Goal: Task Accomplishment & Management: Manage account settings

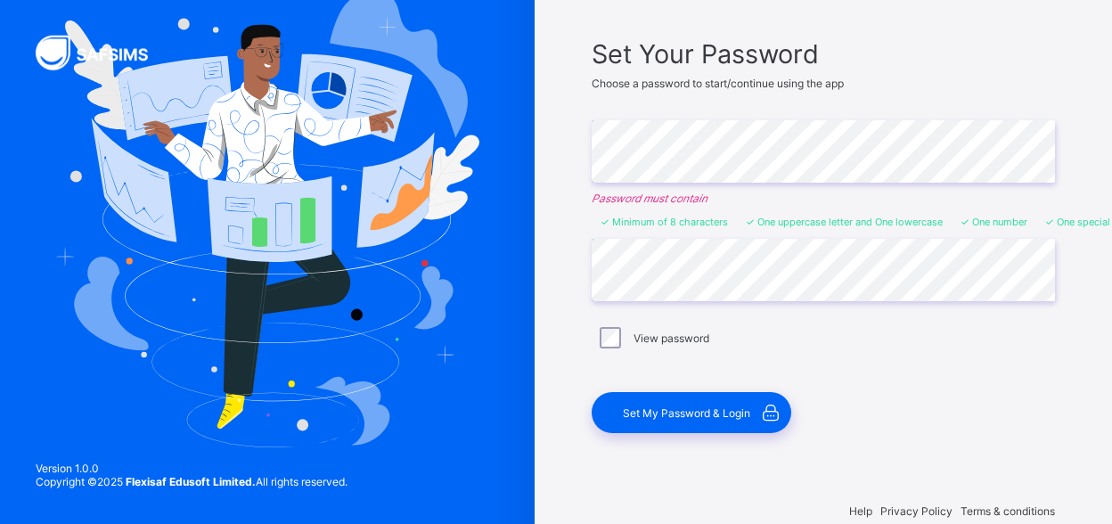
scroll to position [119, 0]
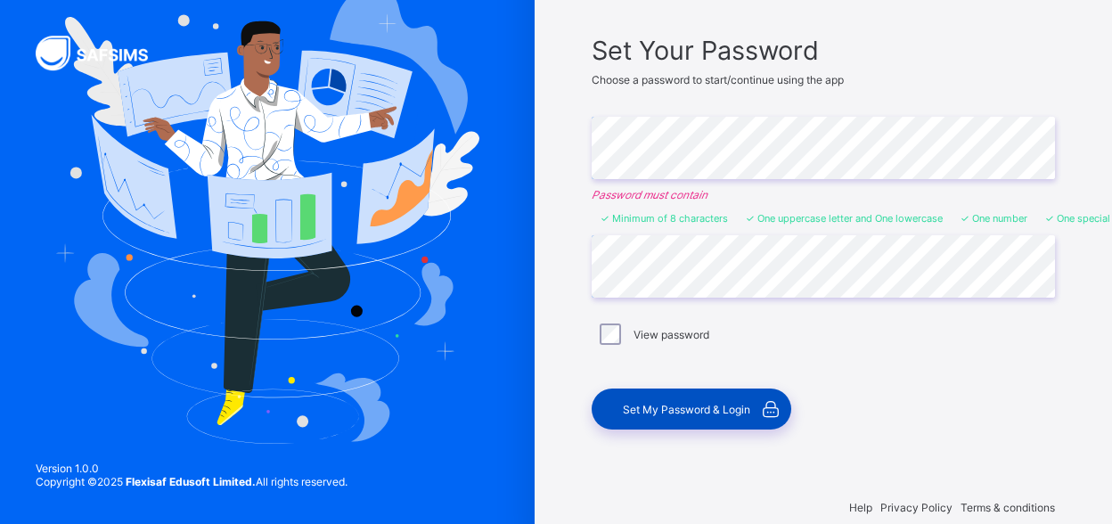
click at [712, 403] on span "Set My Password & Login" at bounding box center [686, 409] width 127 height 13
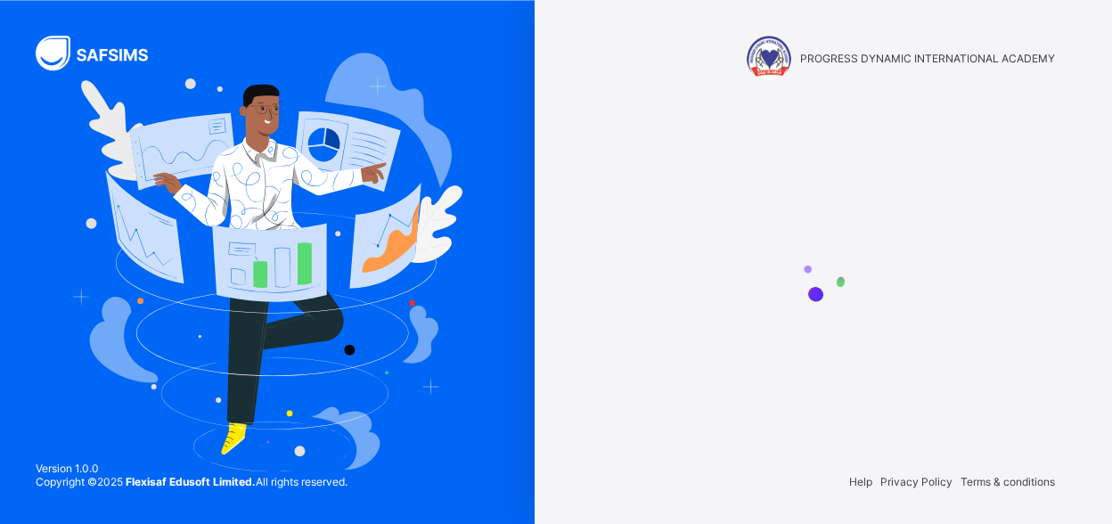
scroll to position [0, 0]
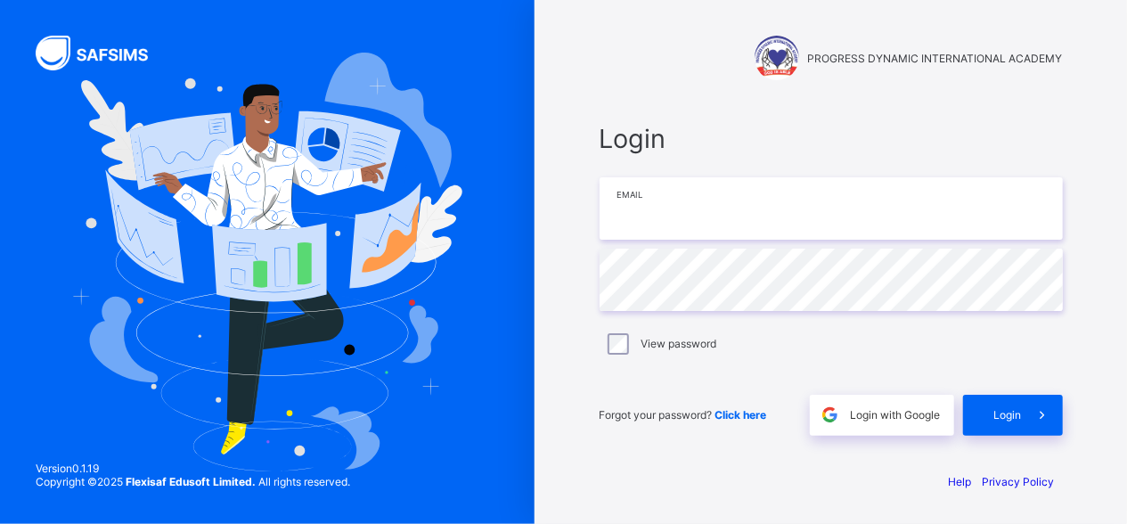
click at [687, 211] on input "email" at bounding box center [831, 208] width 463 height 62
type input "**********"
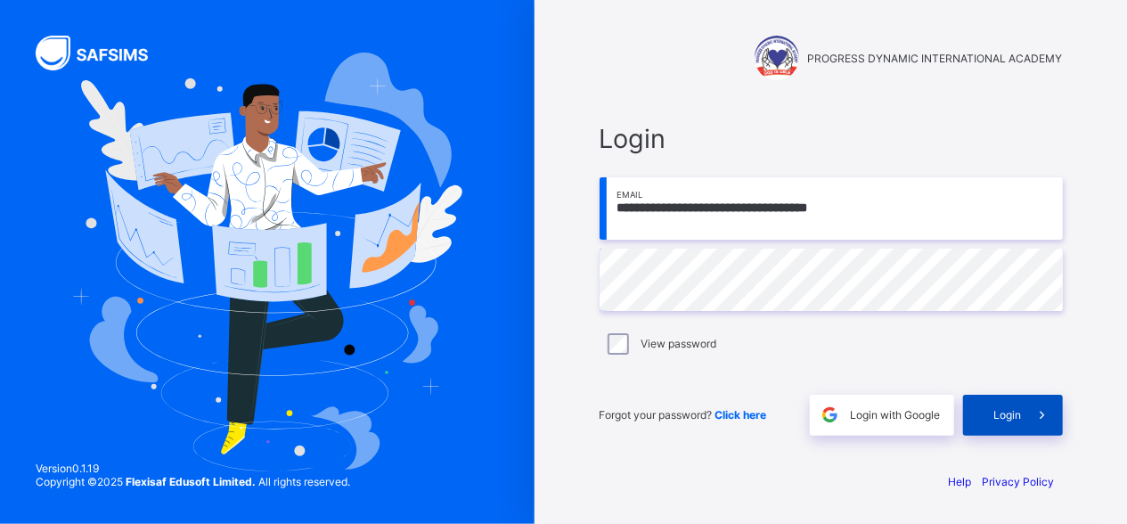
click at [993, 416] on div "Login" at bounding box center [1013, 415] width 100 height 41
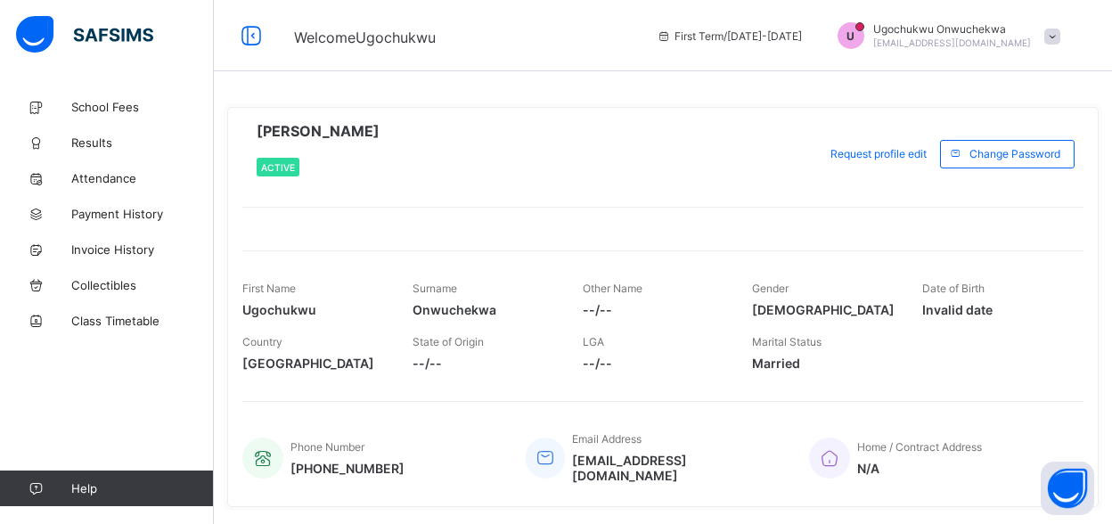
click at [609, 305] on span "--/--" at bounding box center [654, 309] width 143 height 15
click at [847, 29] on span "U" at bounding box center [851, 35] width 8 height 13
click at [124, 103] on span "School Fees" at bounding box center [142, 107] width 143 height 14
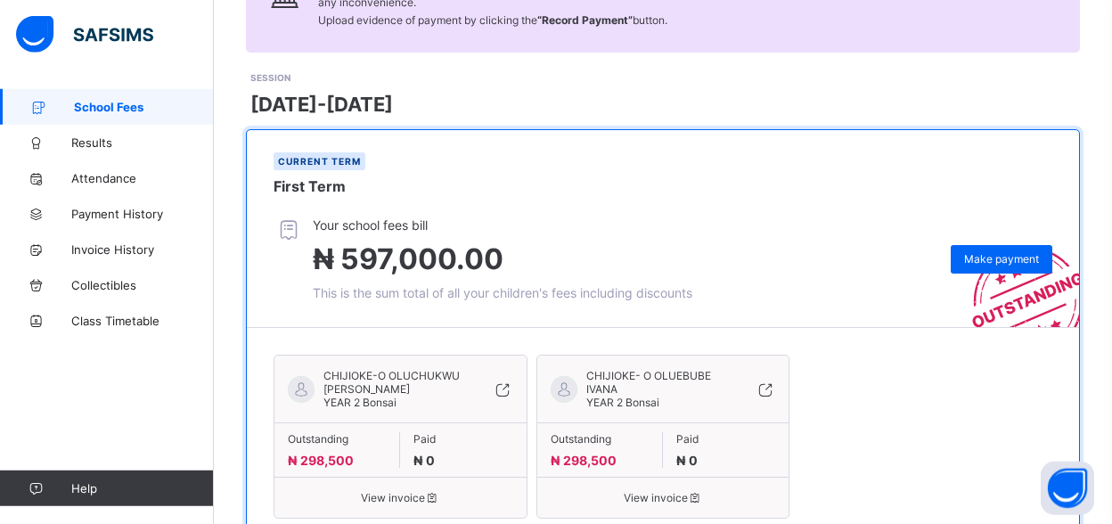
scroll to position [260, 0]
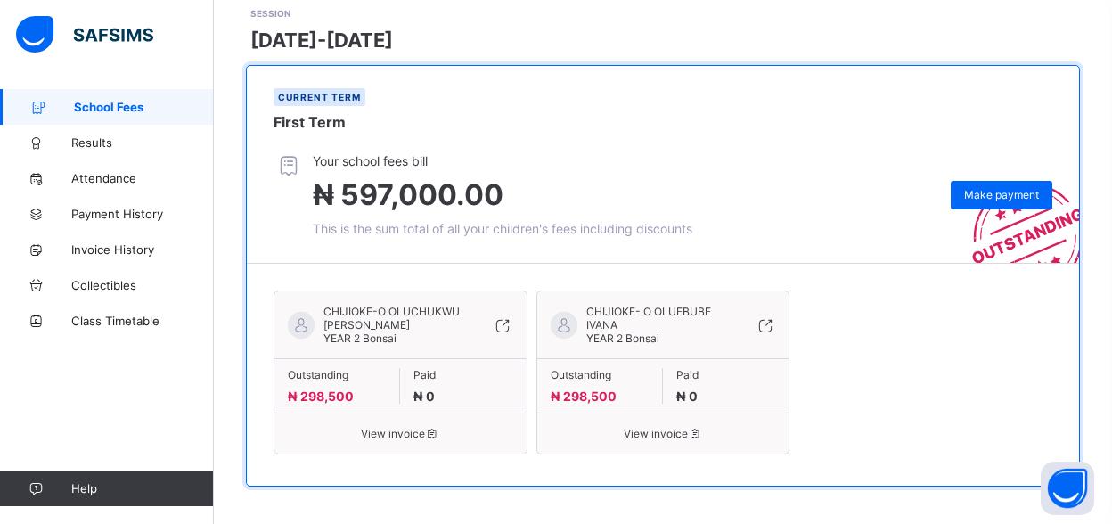
click at [409, 427] on span "View invoice" at bounding box center [400, 433] width 225 height 13
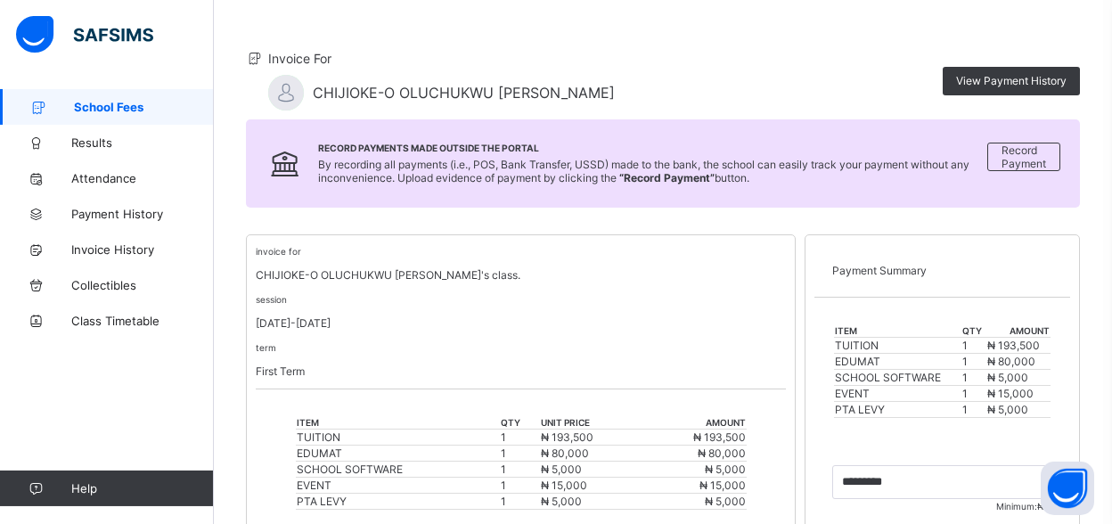
scroll to position [127, 0]
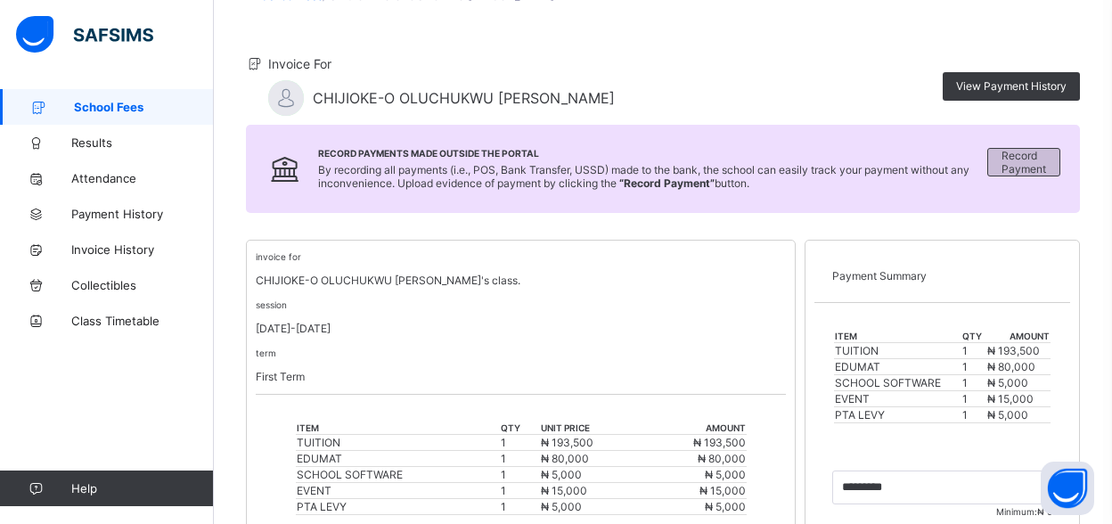
click at [1040, 160] on span "Record Payment" at bounding box center [1024, 162] width 45 height 27
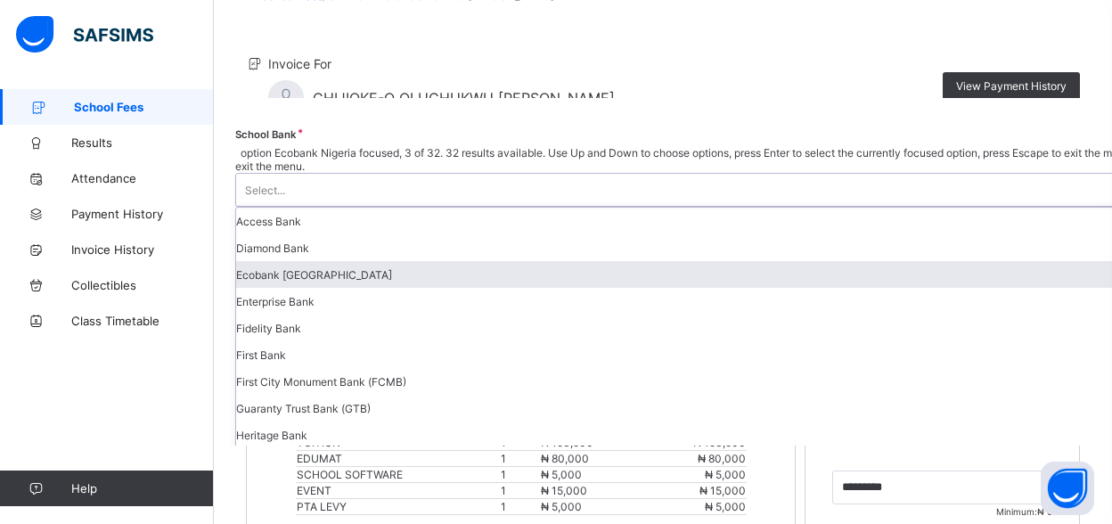
scroll to position [304, 0]
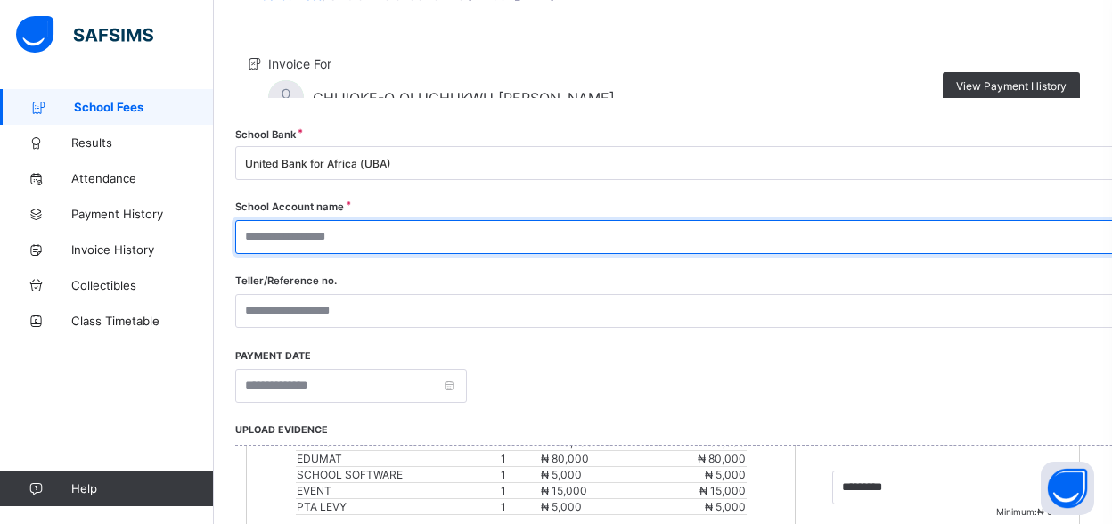
click at [750, 240] on input "text" at bounding box center [765, 237] width 1060 height 34
type input "**********"
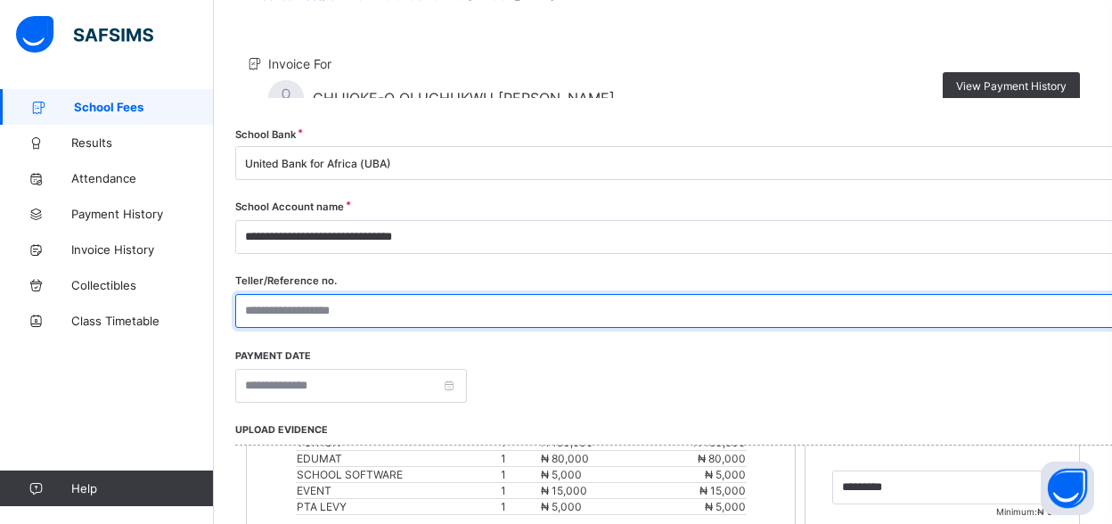
click at [817, 313] on input "text" at bounding box center [765, 311] width 1060 height 34
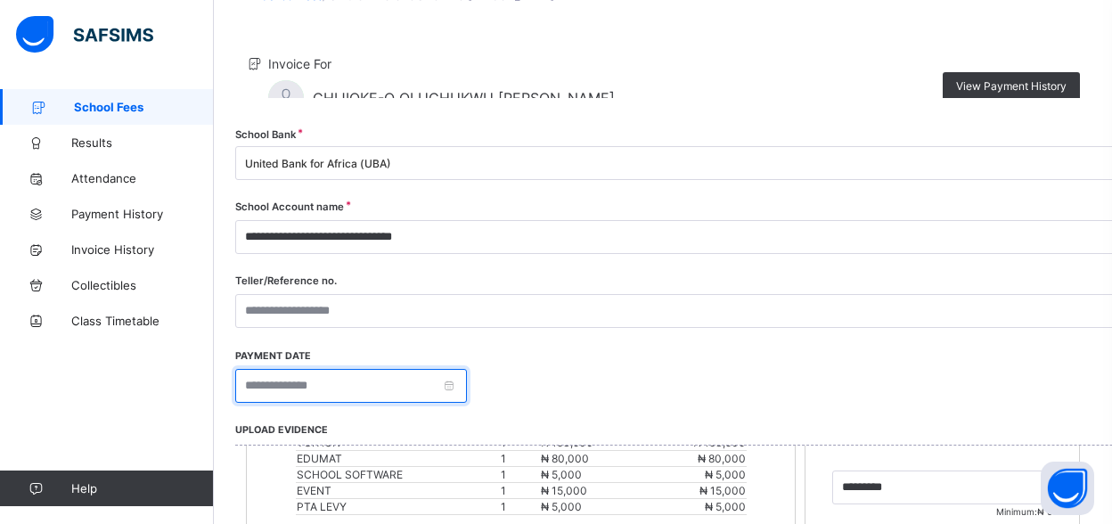
click at [467, 383] on input at bounding box center [351, 386] width 232 height 34
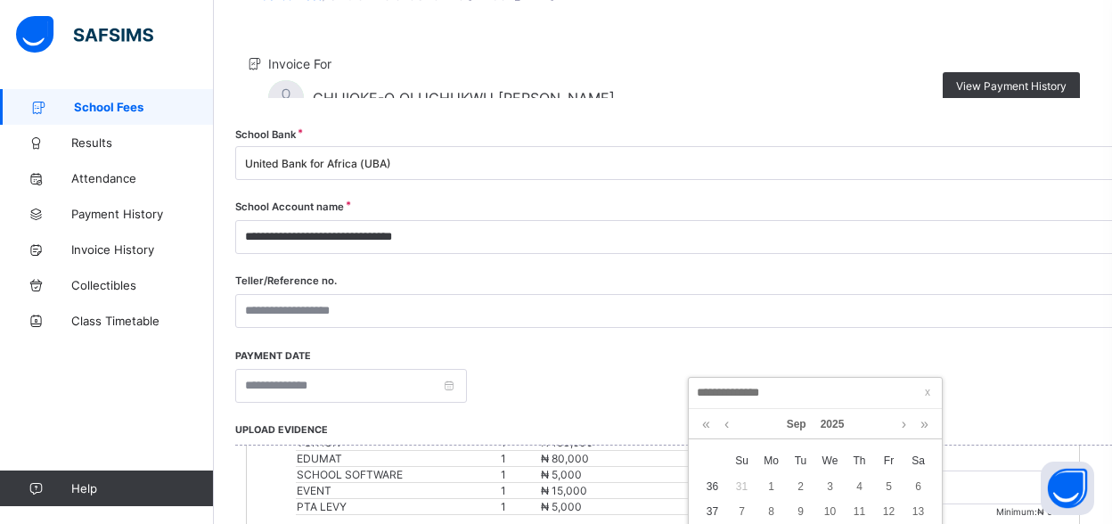
scroll to position [53, 0]
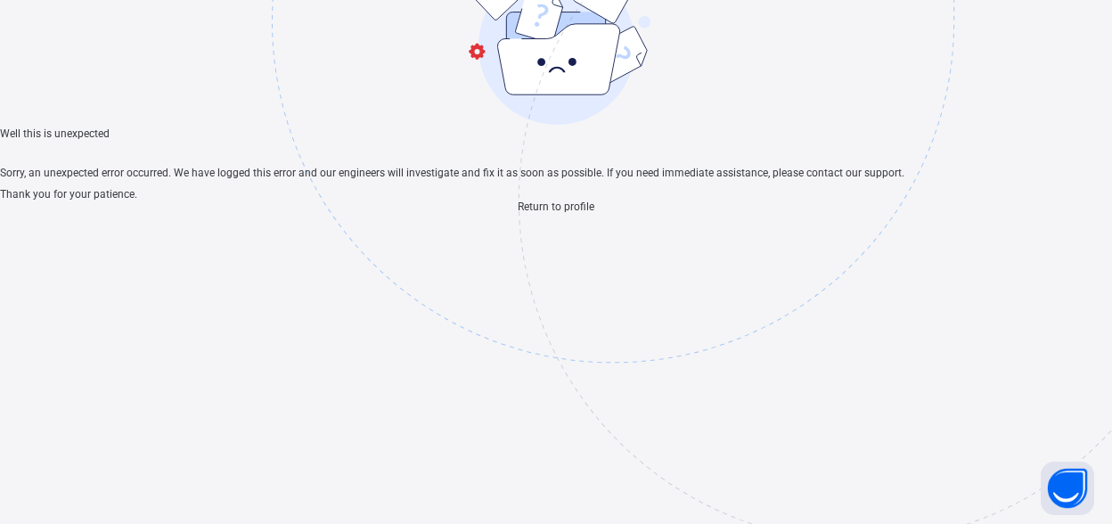
click at [564, 213] on span "Return to profile" at bounding box center [556, 206] width 77 height 12
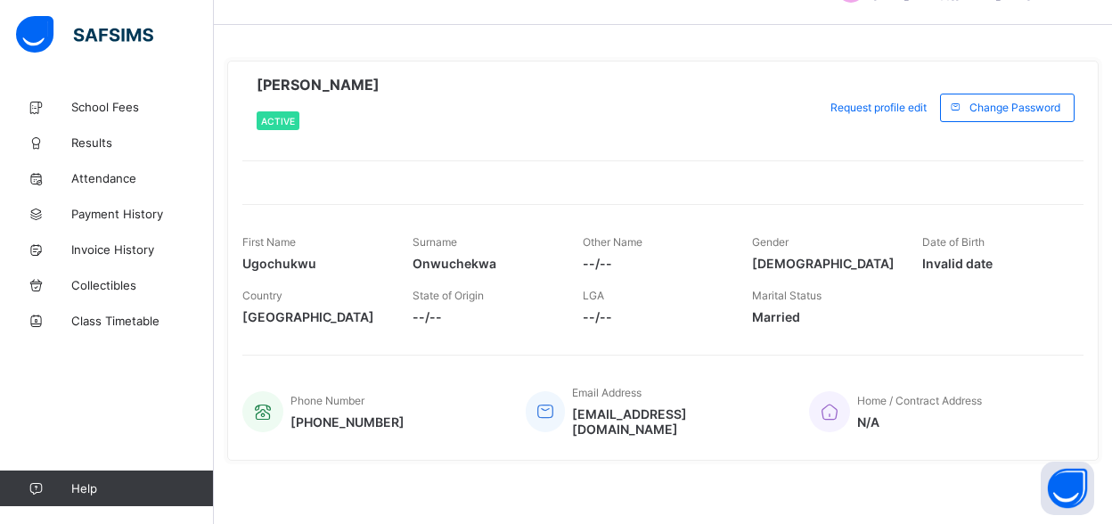
scroll to position [47, 0]
click at [125, 106] on span "School Fees" at bounding box center [142, 107] width 143 height 14
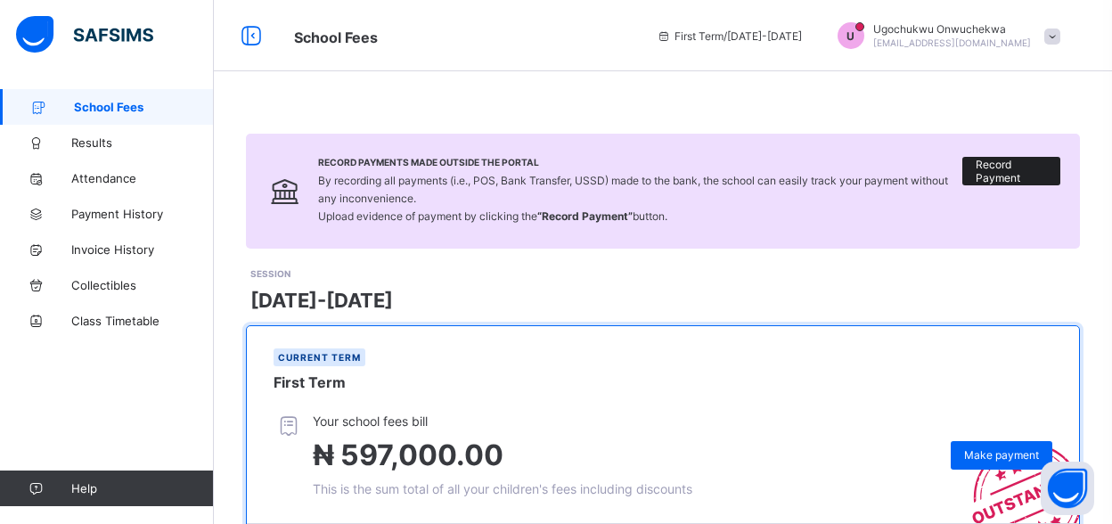
click at [1015, 166] on span "Record Payment" at bounding box center [1011, 171] width 71 height 27
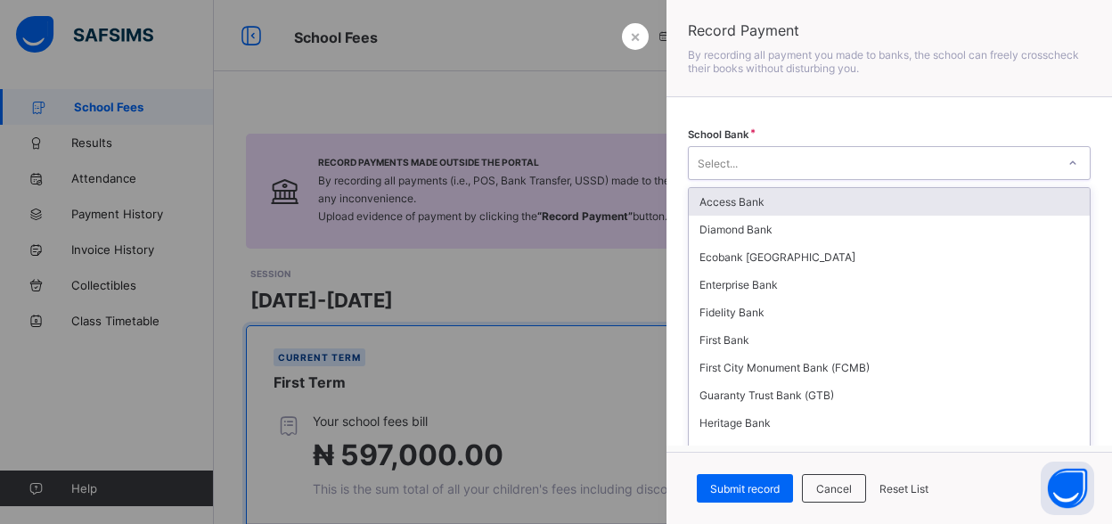
click at [1068, 160] on icon at bounding box center [1073, 163] width 11 height 18
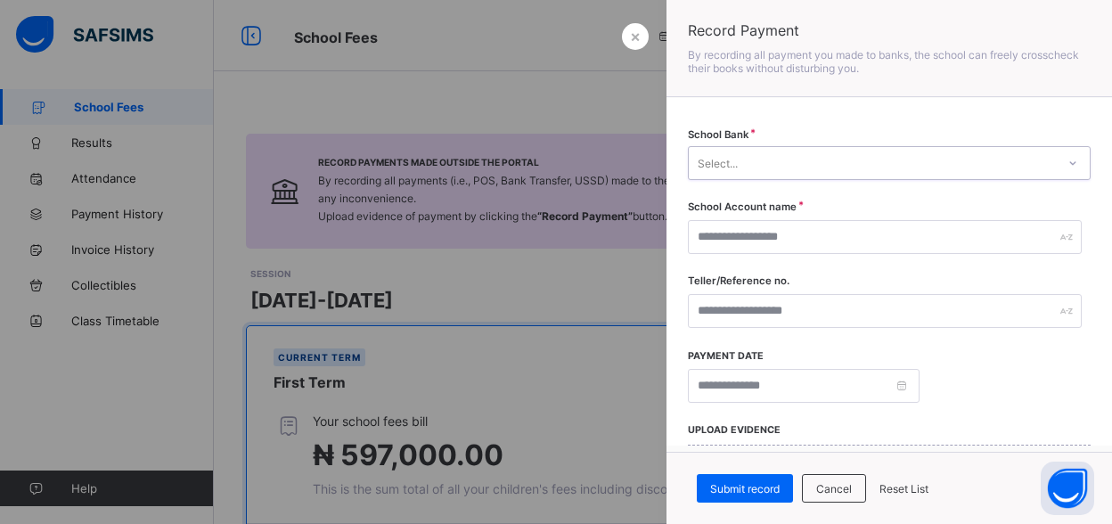
click at [1068, 165] on icon at bounding box center [1073, 163] width 11 height 18
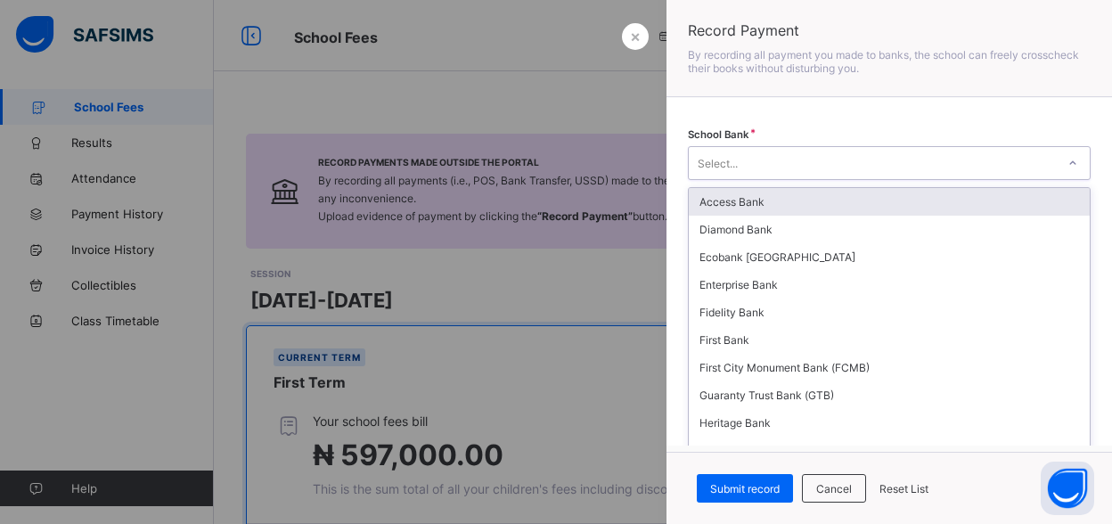
click at [1068, 165] on icon at bounding box center [1073, 163] width 11 height 18
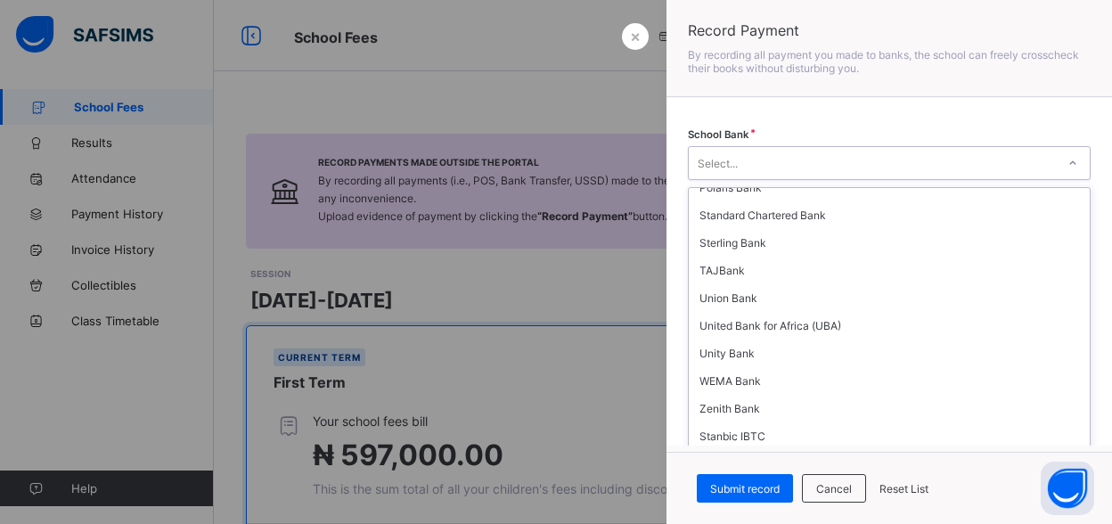
scroll to position [348, 0]
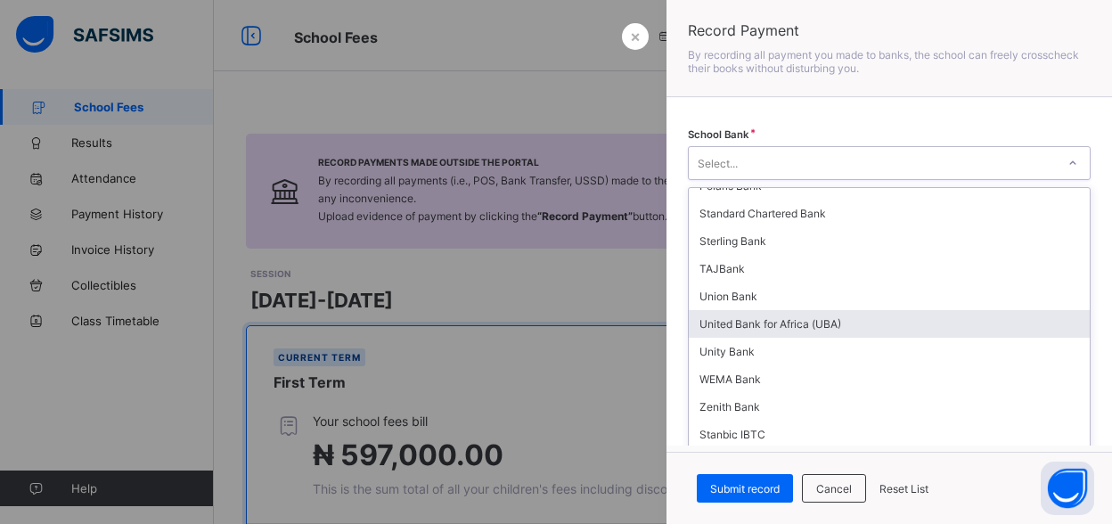
click at [938, 310] on div "United Bank for Africa (UBA)" at bounding box center [889, 324] width 401 height 28
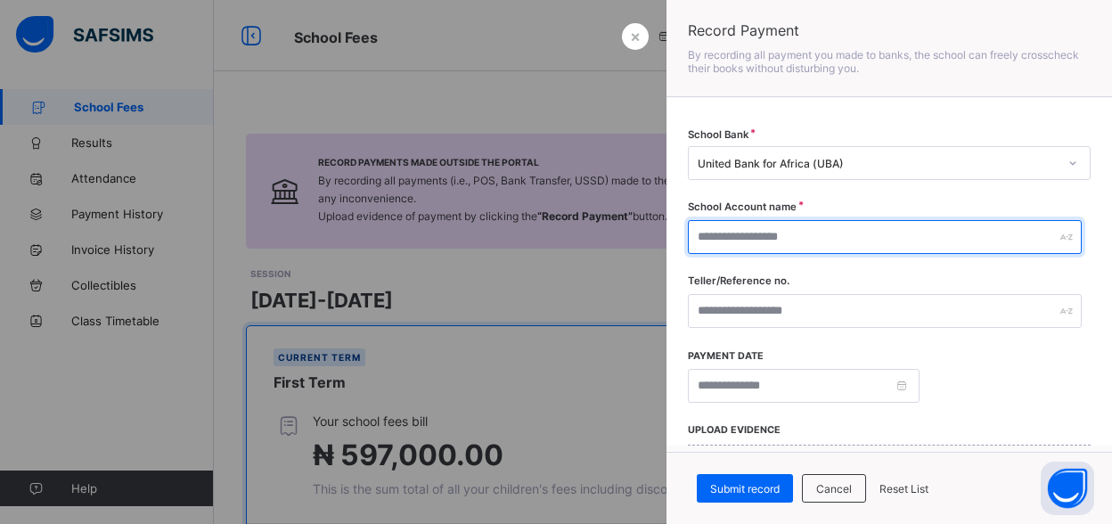
click at [810, 241] on input "text" at bounding box center [885, 237] width 394 height 34
type input "**********"
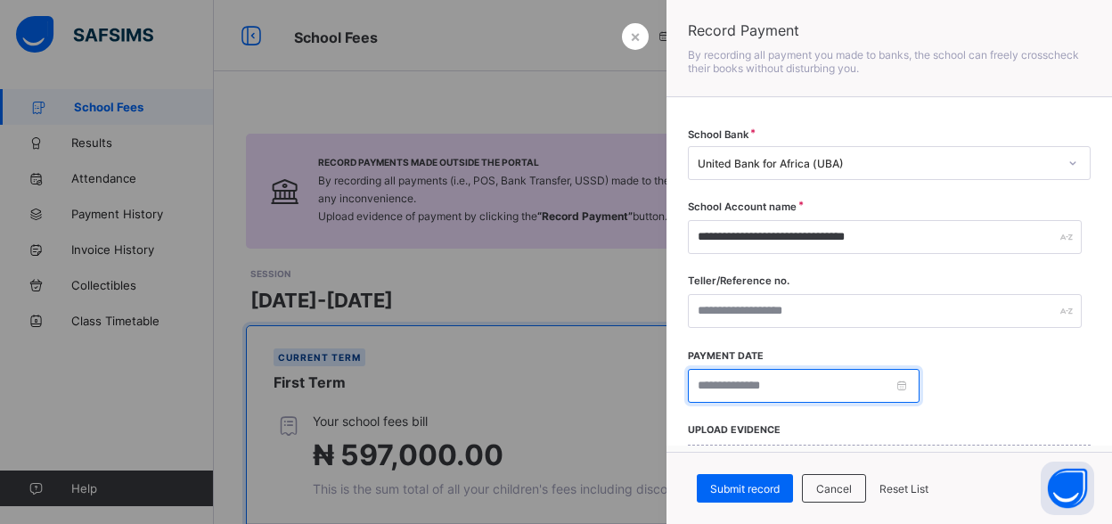
click at [700, 384] on input at bounding box center [804, 386] width 232 height 34
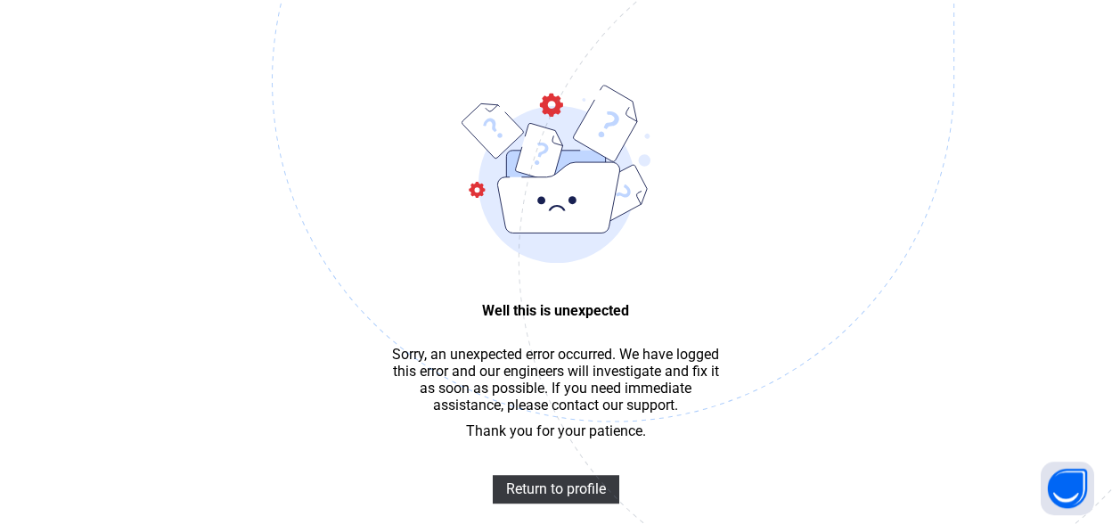
scroll to position [53, 0]
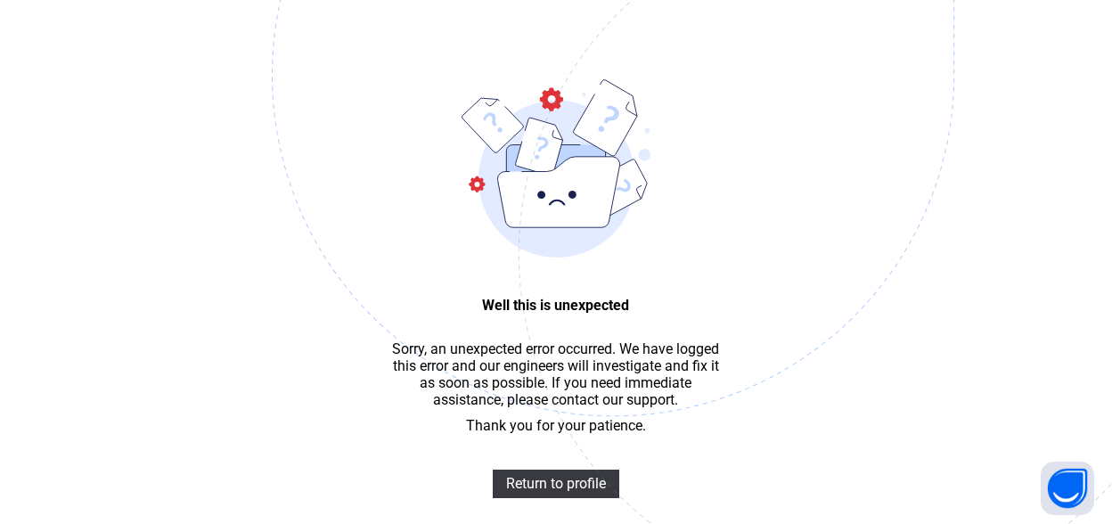
drag, startPoint x: 1120, startPoint y: 512, endPoint x: 576, endPoint y: 529, distance: 544.7
click at [576, 492] on span "Return to profile" at bounding box center [556, 483] width 100 height 17
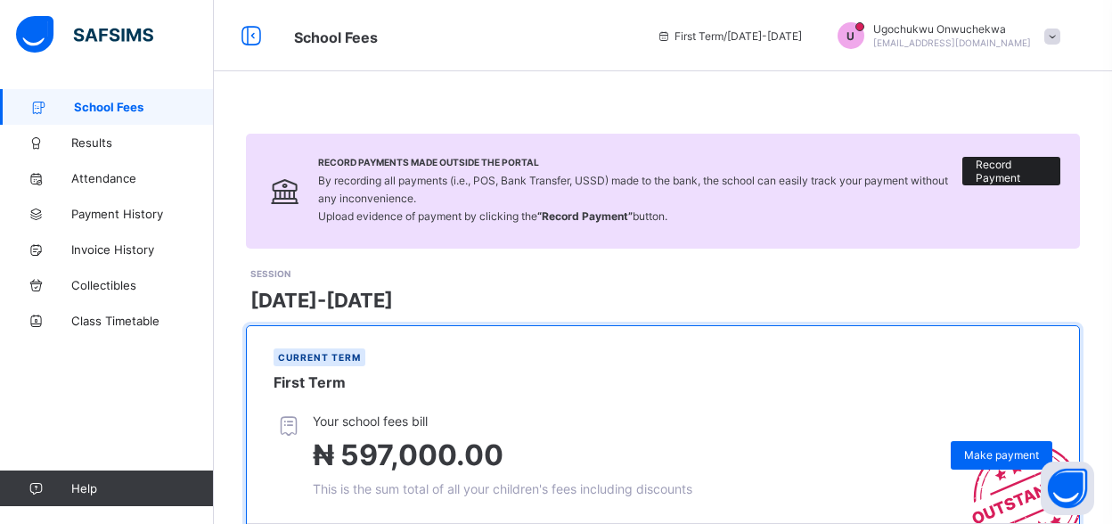
click at [1023, 166] on span "Record Payment" at bounding box center [1011, 171] width 71 height 27
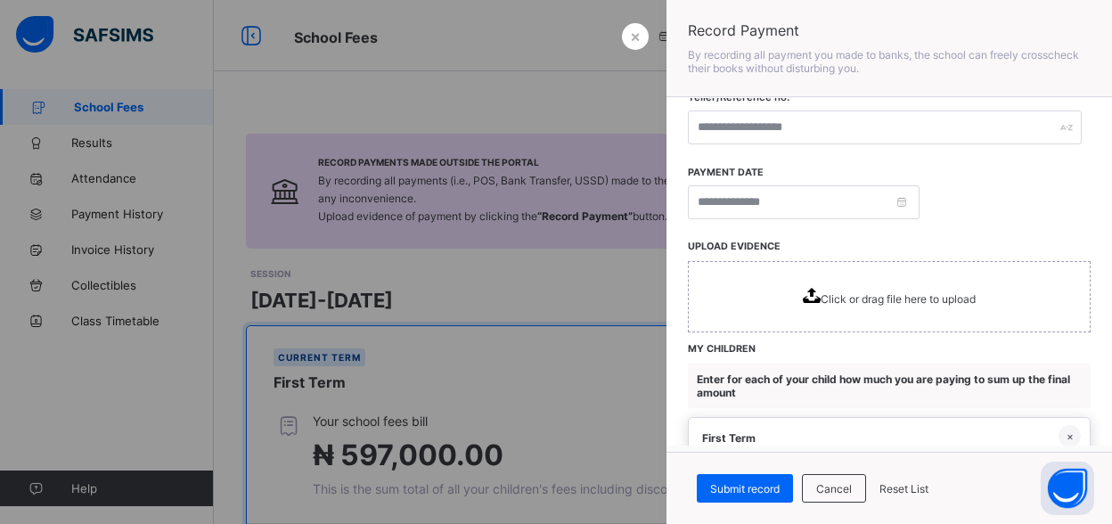
scroll to position [198, 0]
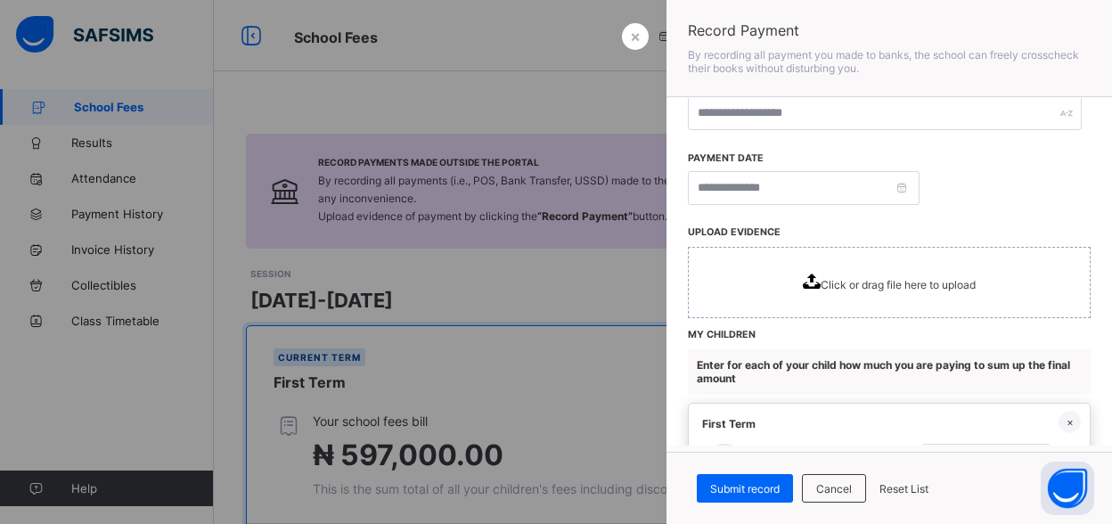
click at [803, 282] on icon at bounding box center [812, 281] width 18 height 15
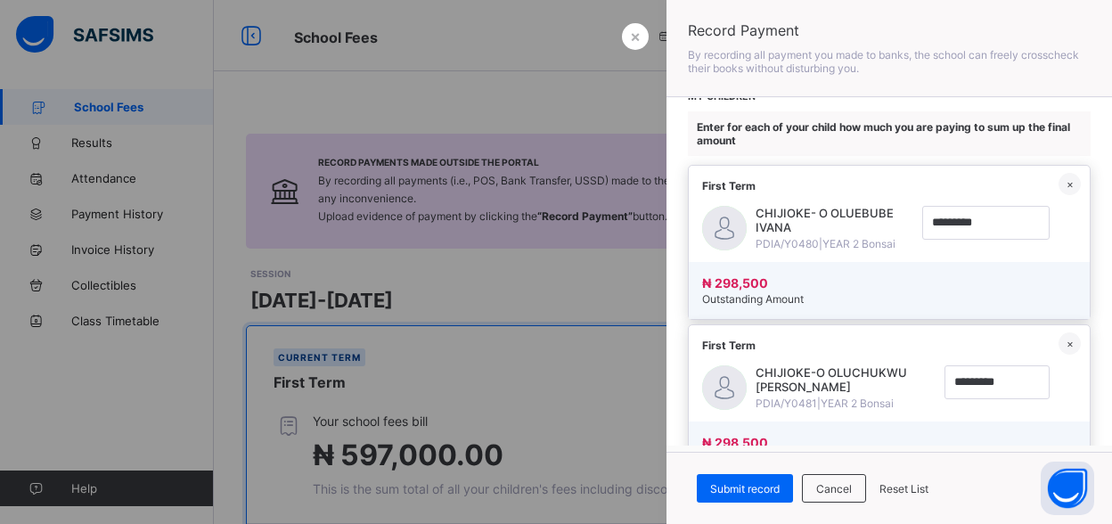
scroll to position [480, 0]
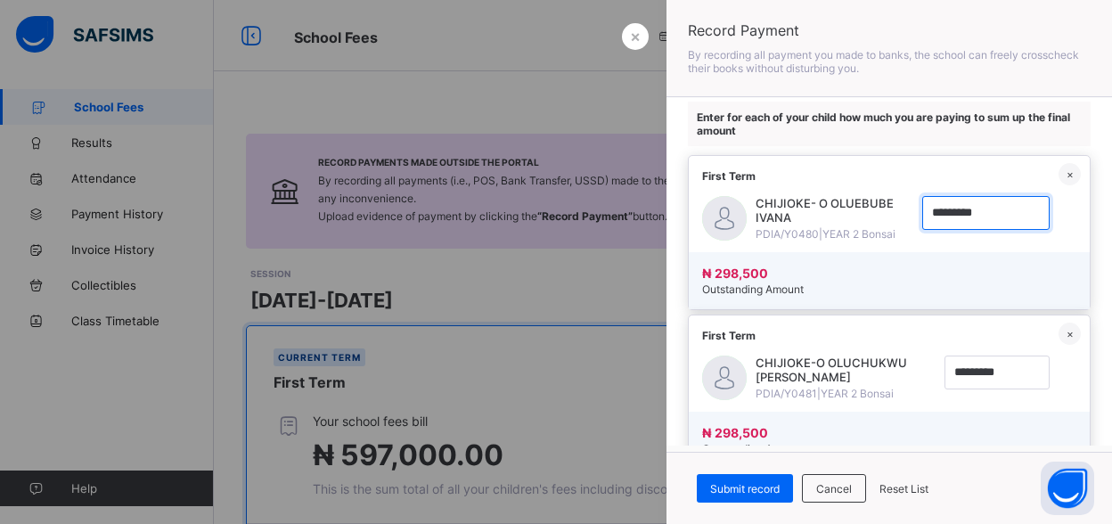
click at [971, 204] on input "currency" at bounding box center [985, 213] width 127 height 34
type input "*********"
click at [756, 483] on span "Submit record" at bounding box center [745, 488] width 70 height 13
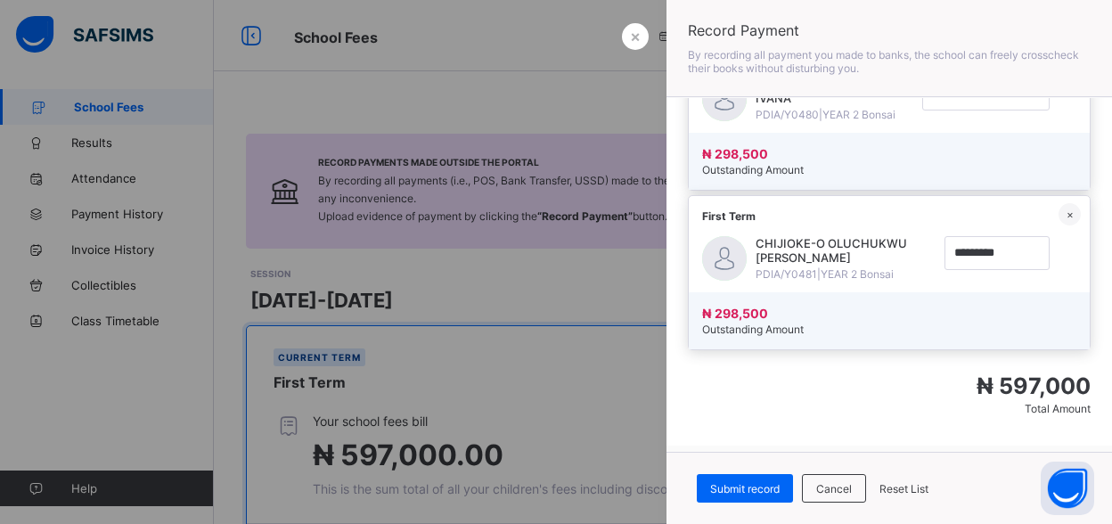
scroll to position [606, 0]
click at [555, 297] on div at bounding box center [556, 262] width 1112 height 524
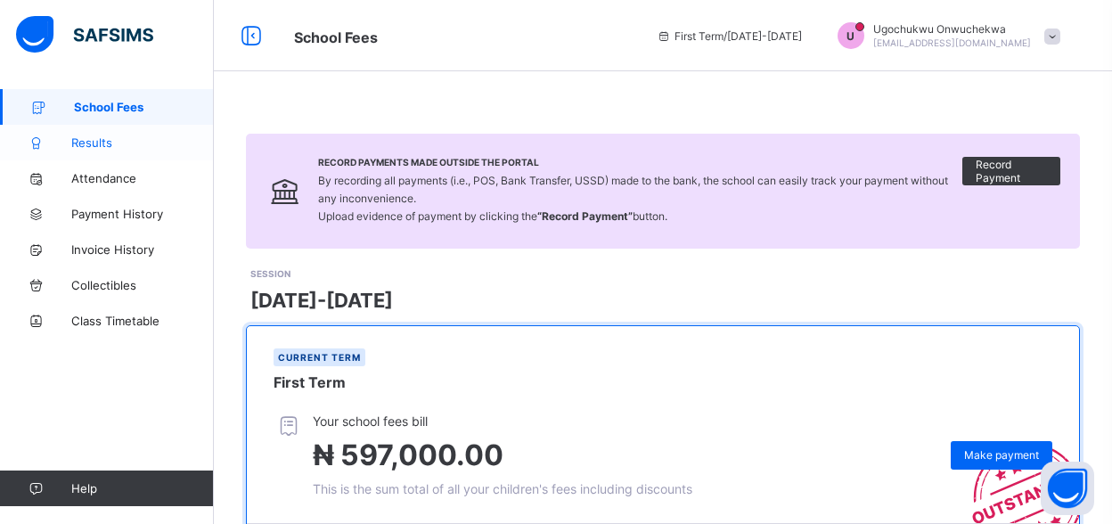
click at [123, 136] on span "Results" at bounding box center [142, 142] width 143 height 14
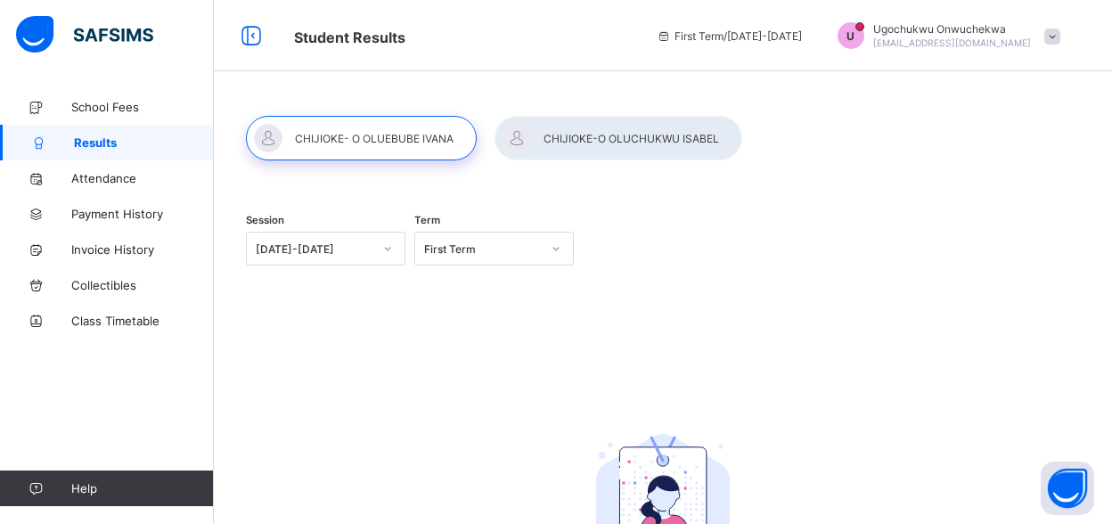
click at [334, 140] on div at bounding box center [361, 138] width 231 height 45
click at [142, 177] on span "Attendance" at bounding box center [142, 178] width 143 height 14
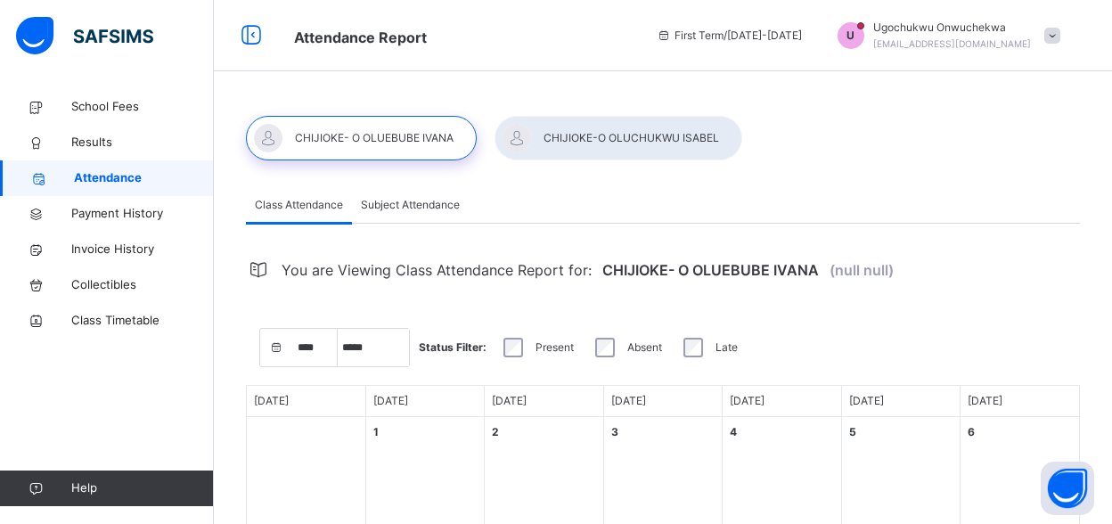
select select "****"
select select "*"
click at [143, 216] on span "Payment History" at bounding box center [142, 214] width 143 height 18
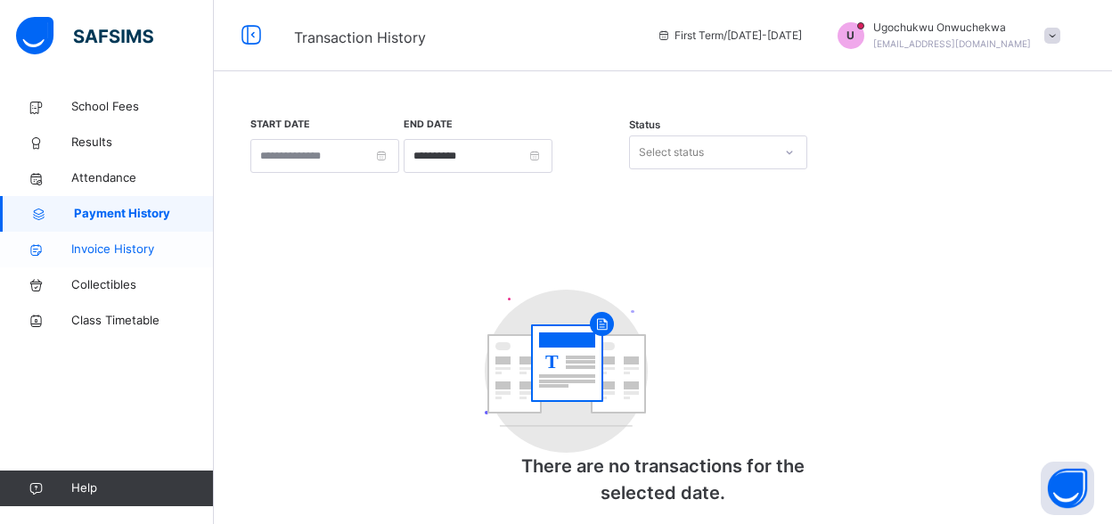
click at [142, 243] on span "Invoice History" at bounding box center [142, 250] width 143 height 18
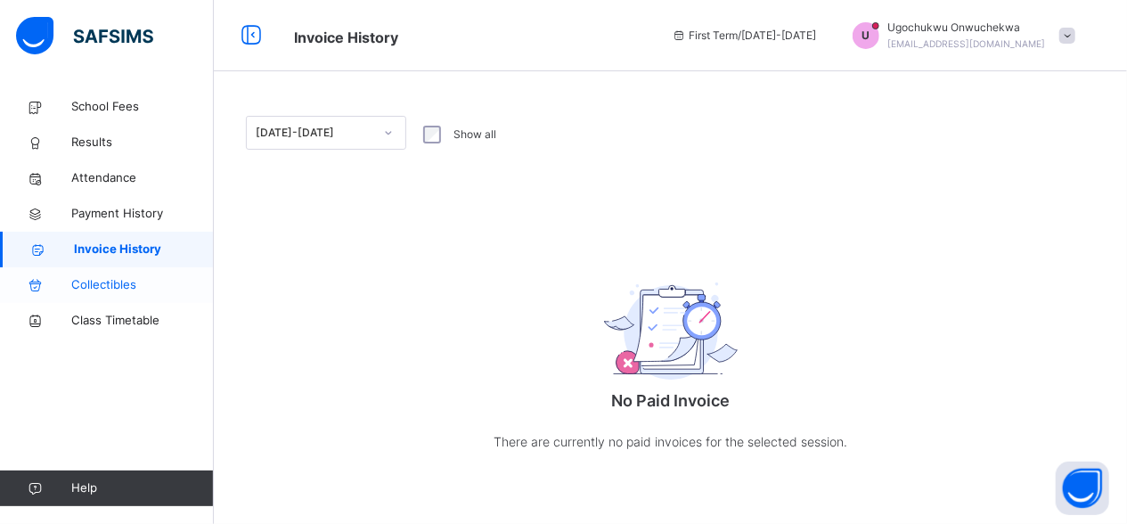
click at [120, 284] on span "Collectibles" at bounding box center [142, 285] width 143 height 18
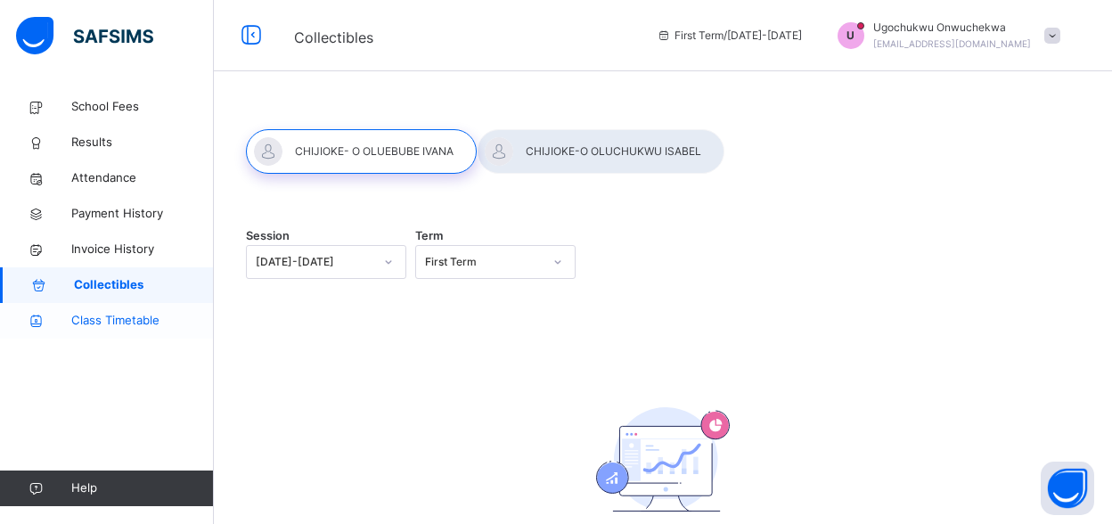
click at [123, 317] on span "Class Timetable" at bounding box center [142, 321] width 143 height 18
